Goal: Task Accomplishment & Management: Manage account settings

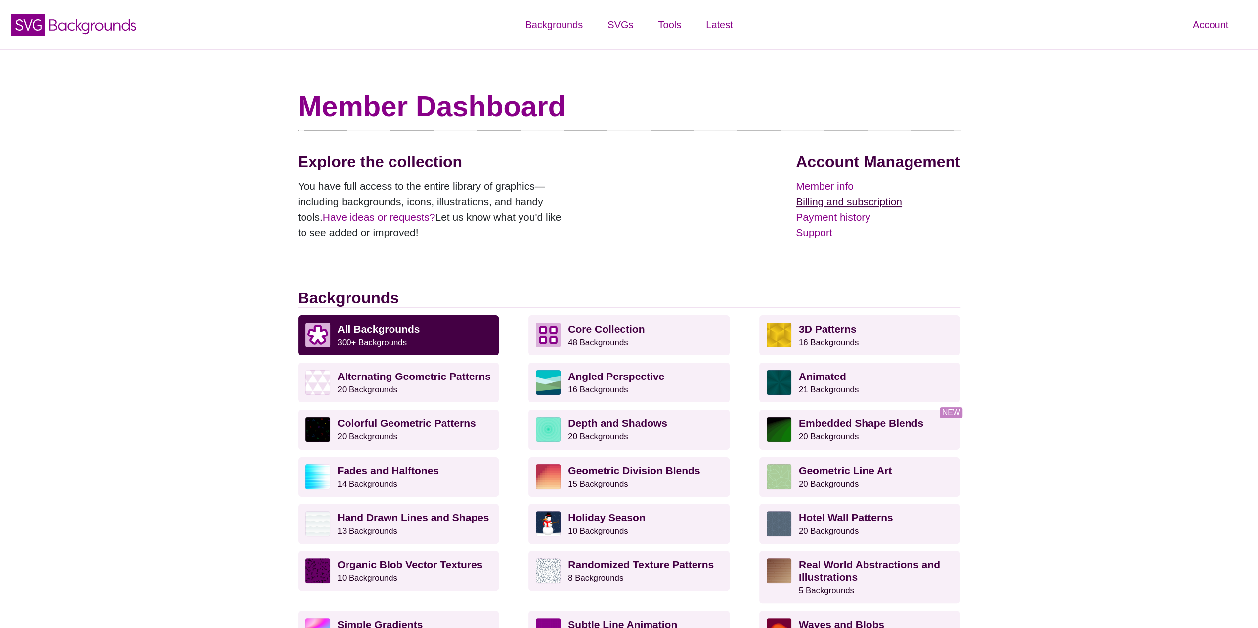
click at [822, 205] on link "Billing and subscription" at bounding box center [878, 202] width 164 height 16
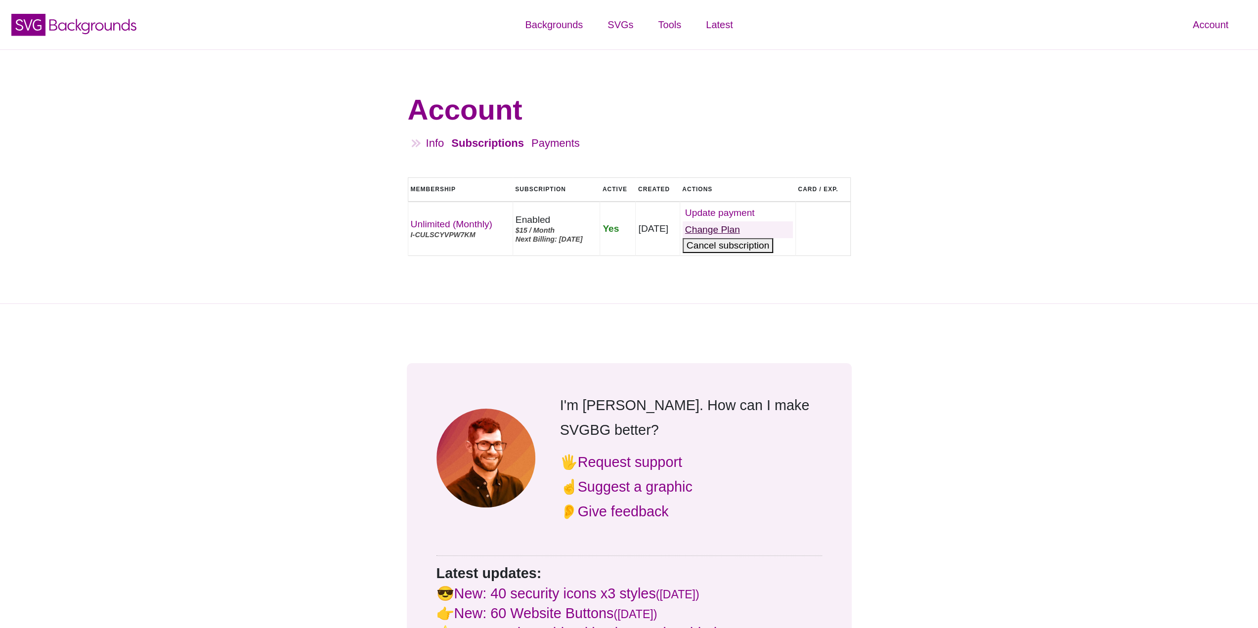
click at [762, 227] on link "Change Plan" at bounding box center [738, 229] width 110 height 17
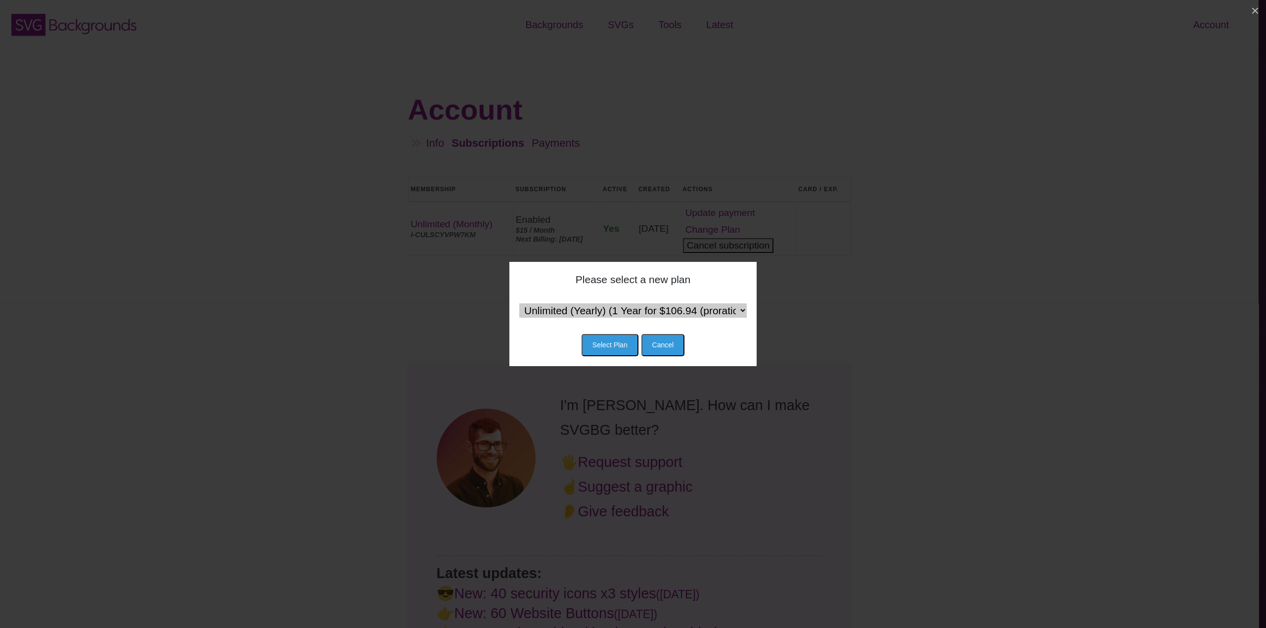
click at [686, 312] on select "Unlimited (Yearly) (1 Year for $106.94 (proration) then $120 / Year) Team (Mont…" at bounding box center [632, 311] width 227 height 14
click at [519, 304] on select "Unlimited (Yearly) (1 Year for $106.94 (proration) then $120 / Year) Team (Mont…" at bounding box center [632, 311] width 227 height 14
click at [617, 345] on button "Select Plan" at bounding box center [609, 345] width 57 height 22
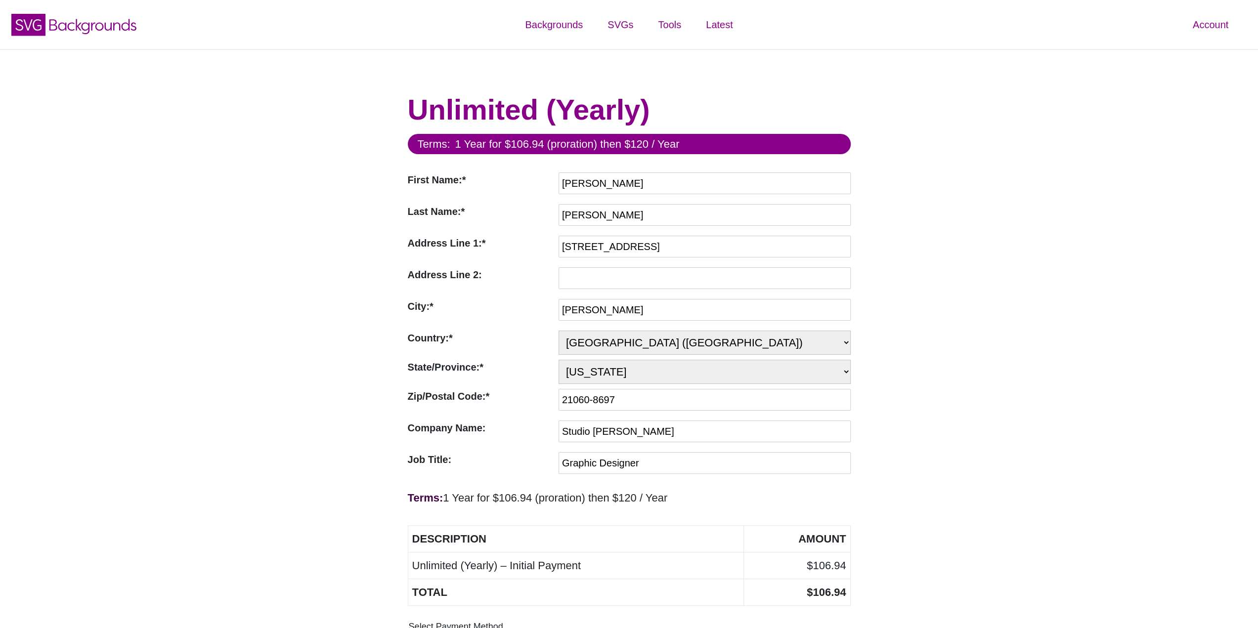
drag, startPoint x: 921, startPoint y: 39, endPoint x: 998, endPoint y: 1, distance: 85.3
click at [921, 39] on div "Account Dashboard Member info Plan and billing Payment history Support Color ma…" at bounding box center [1048, 24] width 419 height 49
click at [45, 24] on icon "SVG Backgrounds Logo" at bounding box center [74, 24] width 129 height 25
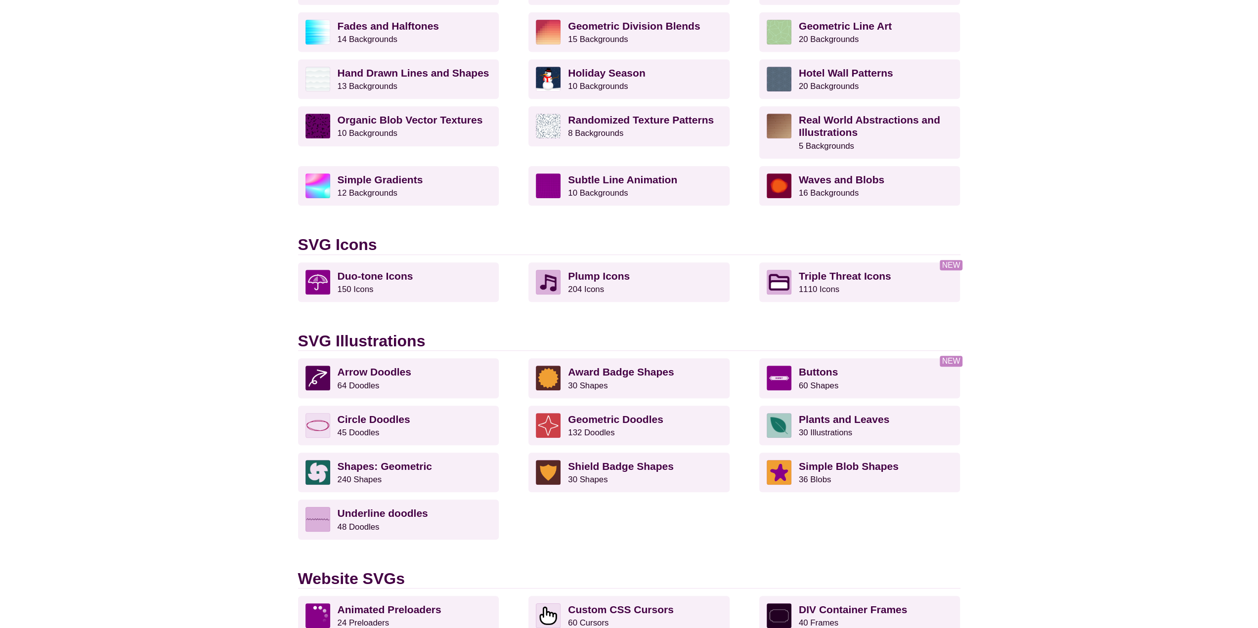
scroll to position [49, 0]
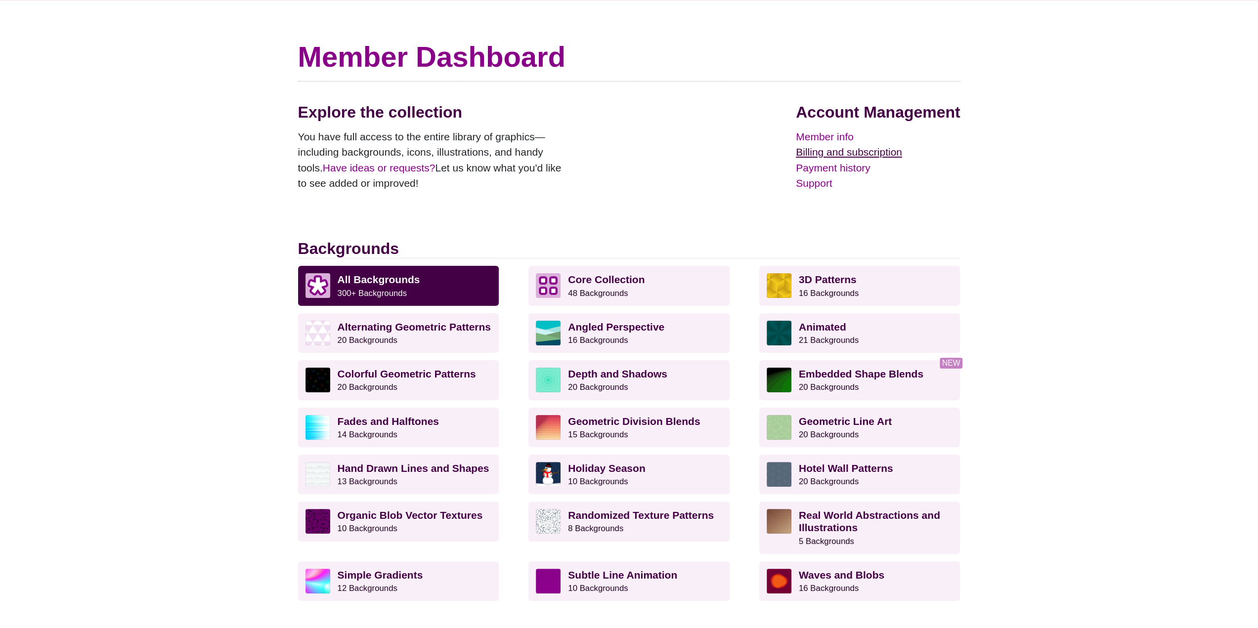
click at [847, 159] on link "Billing and subscription" at bounding box center [878, 152] width 164 height 16
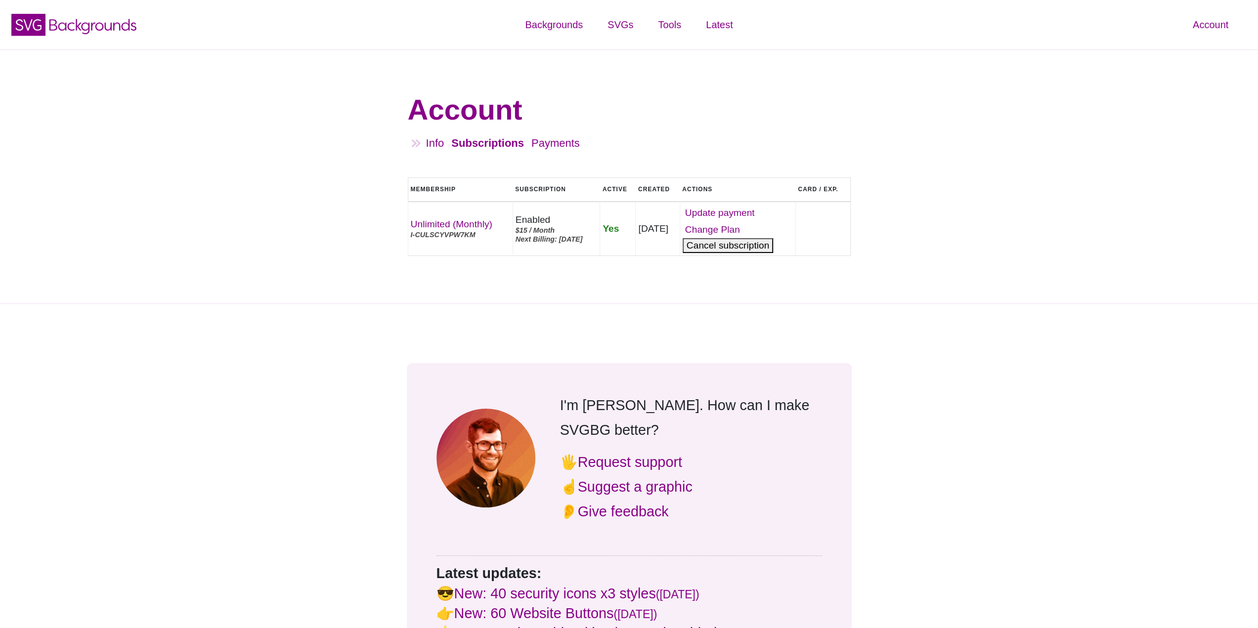
click at [761, 247] on button "Cancel" at bounding box center [728, 245] width 90 height 15
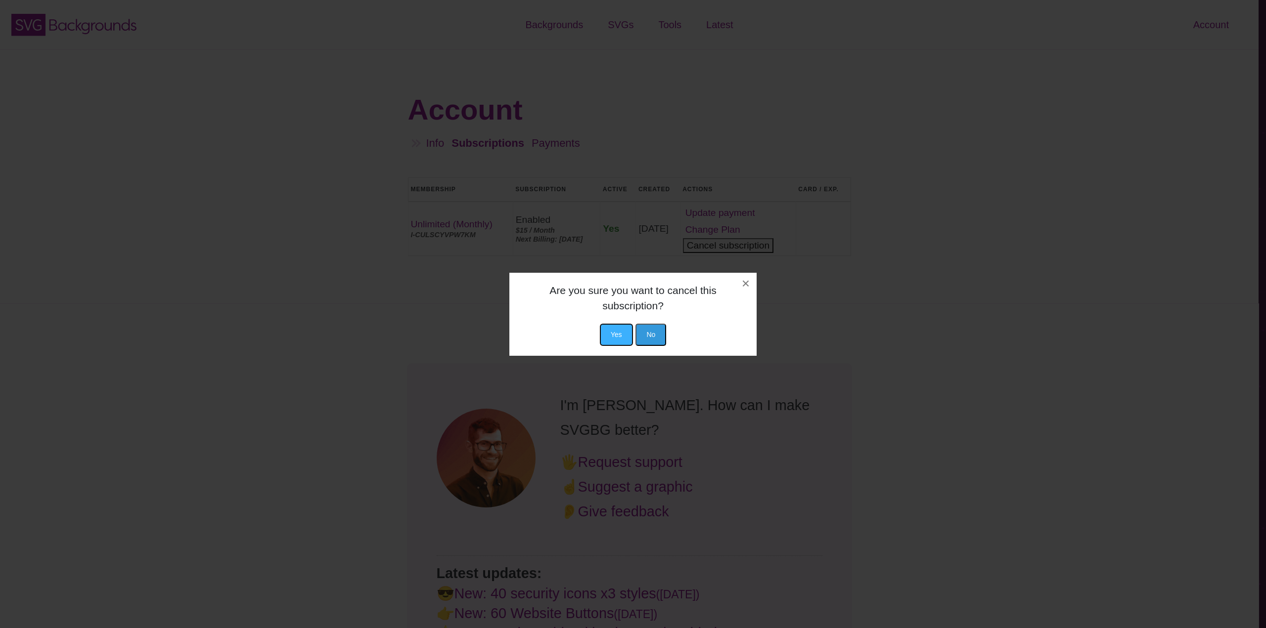
click at [615, 332] on button "Yes" at bounding box center [616, 335] width 33 height 22
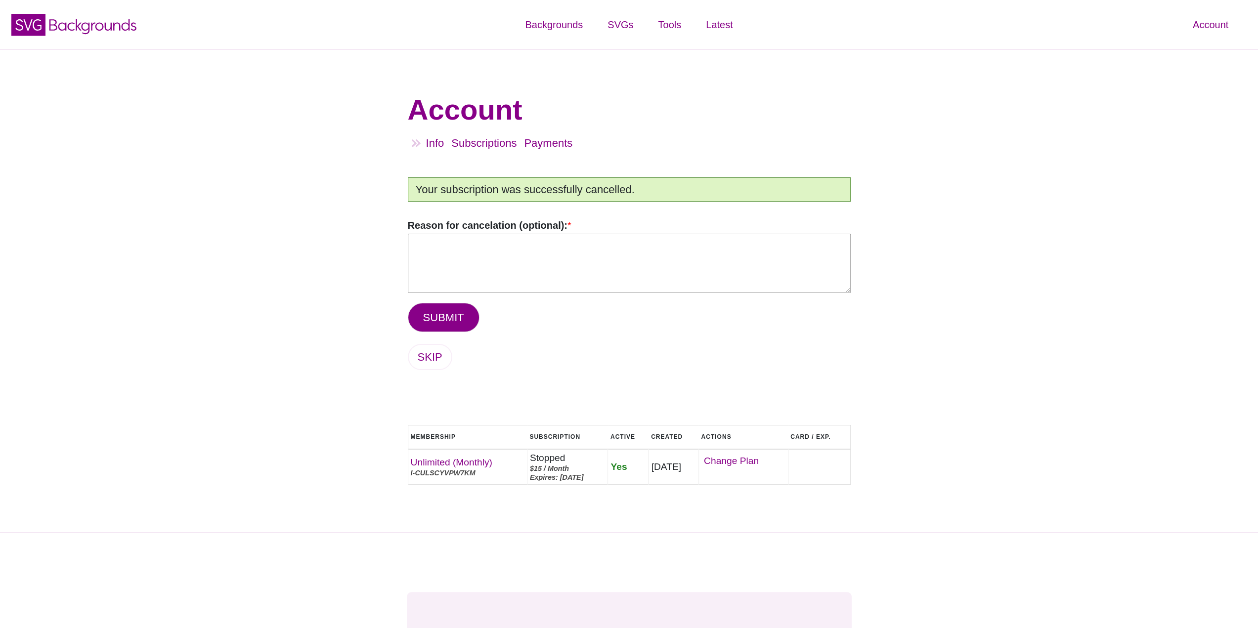
click at [504, 272] on textarea "Reason for cancelation (optional): *" at bounding box center [629, 263] width 443 height 59
click at [433, 357] on link "SKIP" at bounding box center [430, 357] width 44 height 26
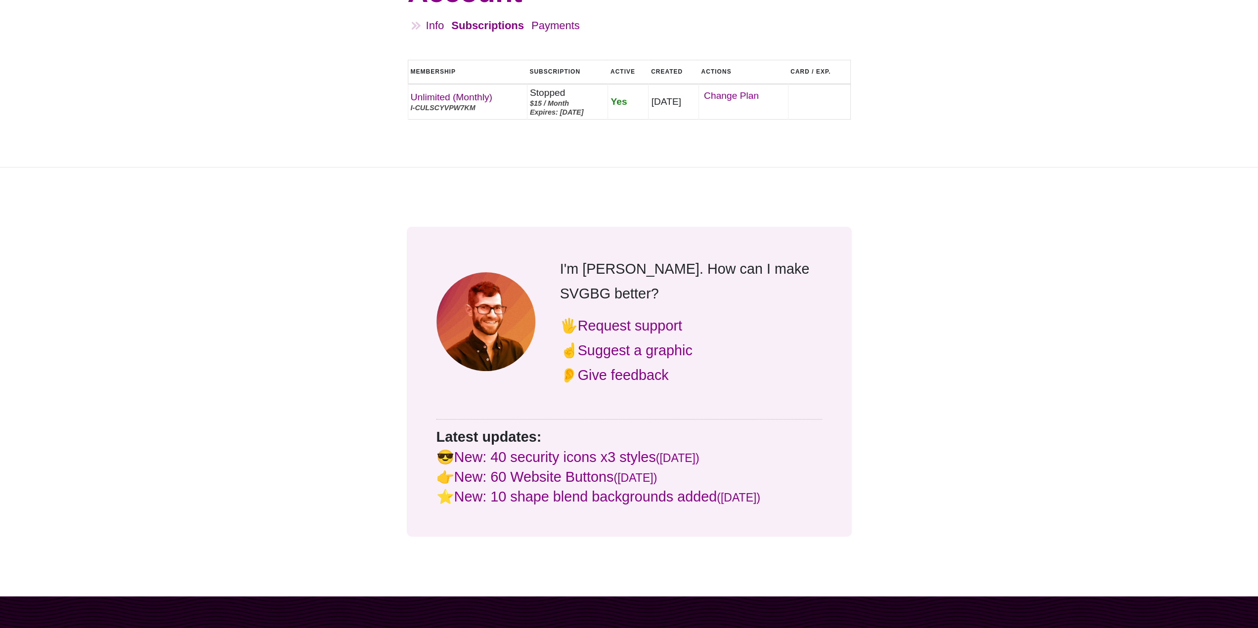
scroll to position [198, 0]
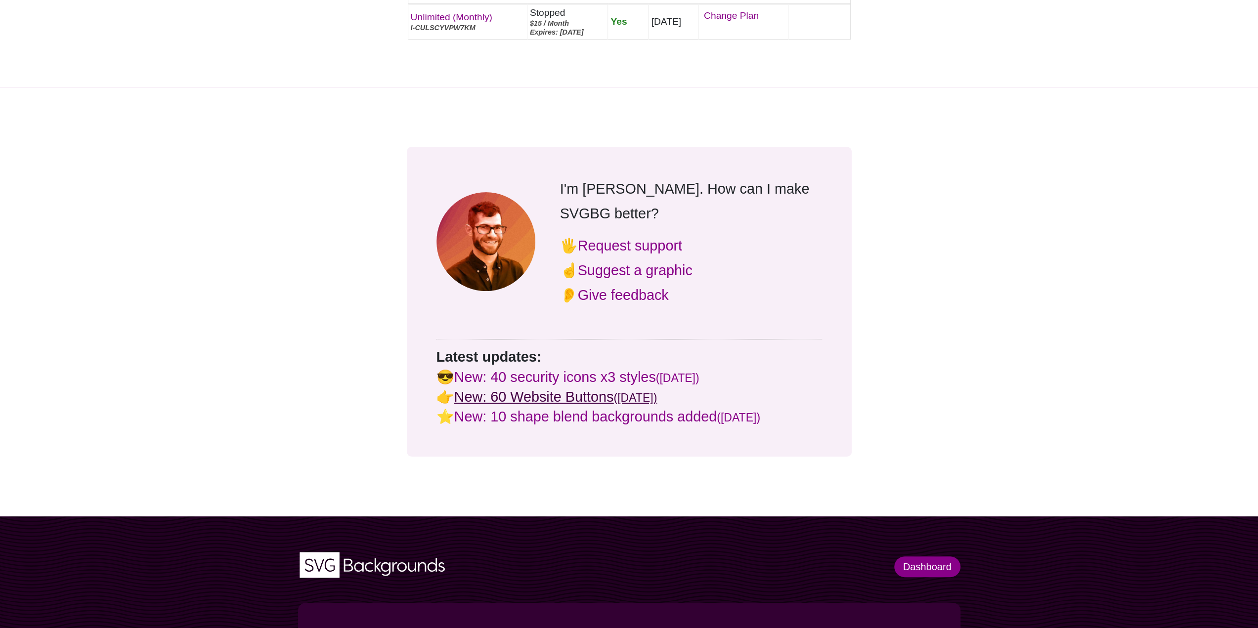
click at [555, 389] on link "New: 60 Website Buttons (Aug 25)" at bounding box center [555, 397] width 203 height 16
